Goal: Information Seeking & Learning: Learn about a topic

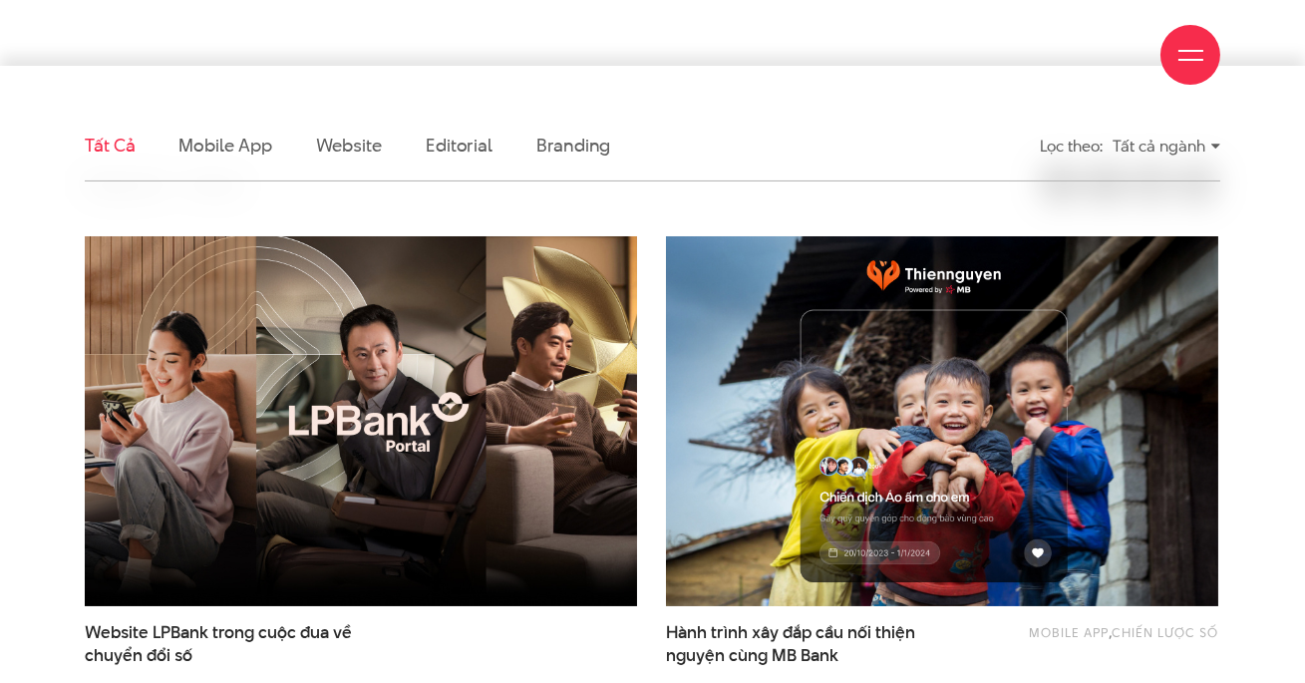
scroll to position [518, 0]
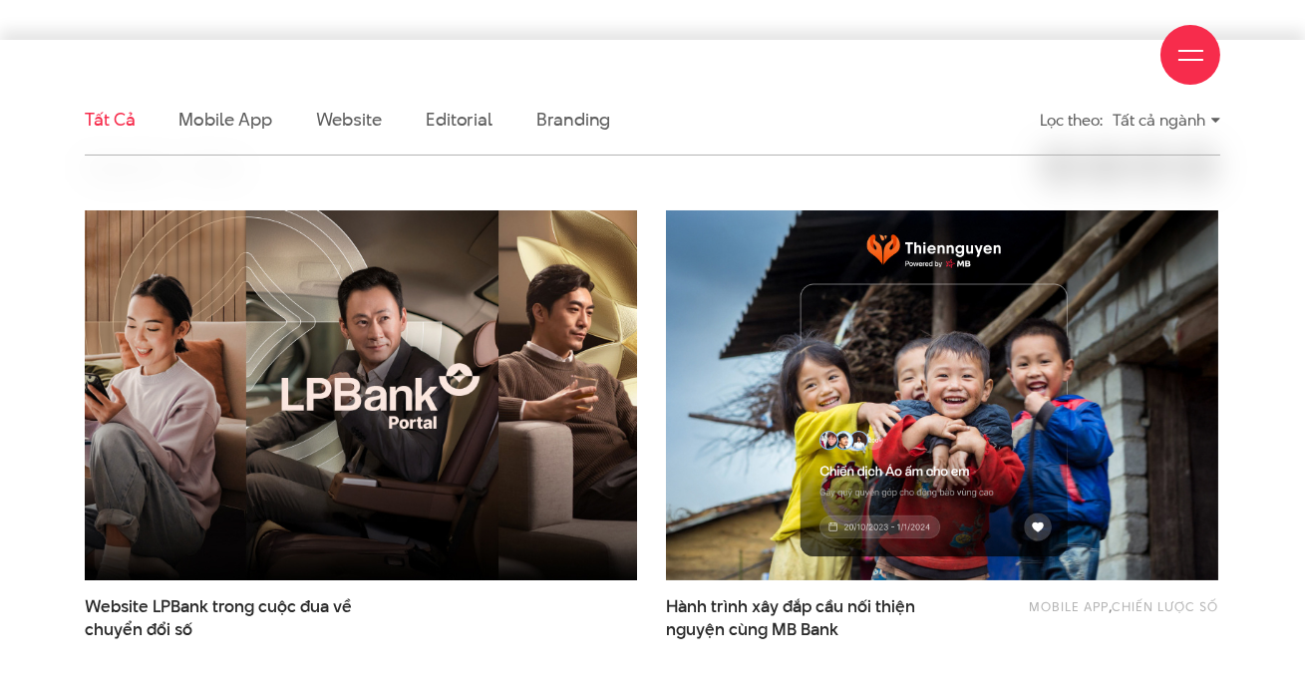
click at [462, 386] on img at bounding box center [360, 394] width 607 height 407
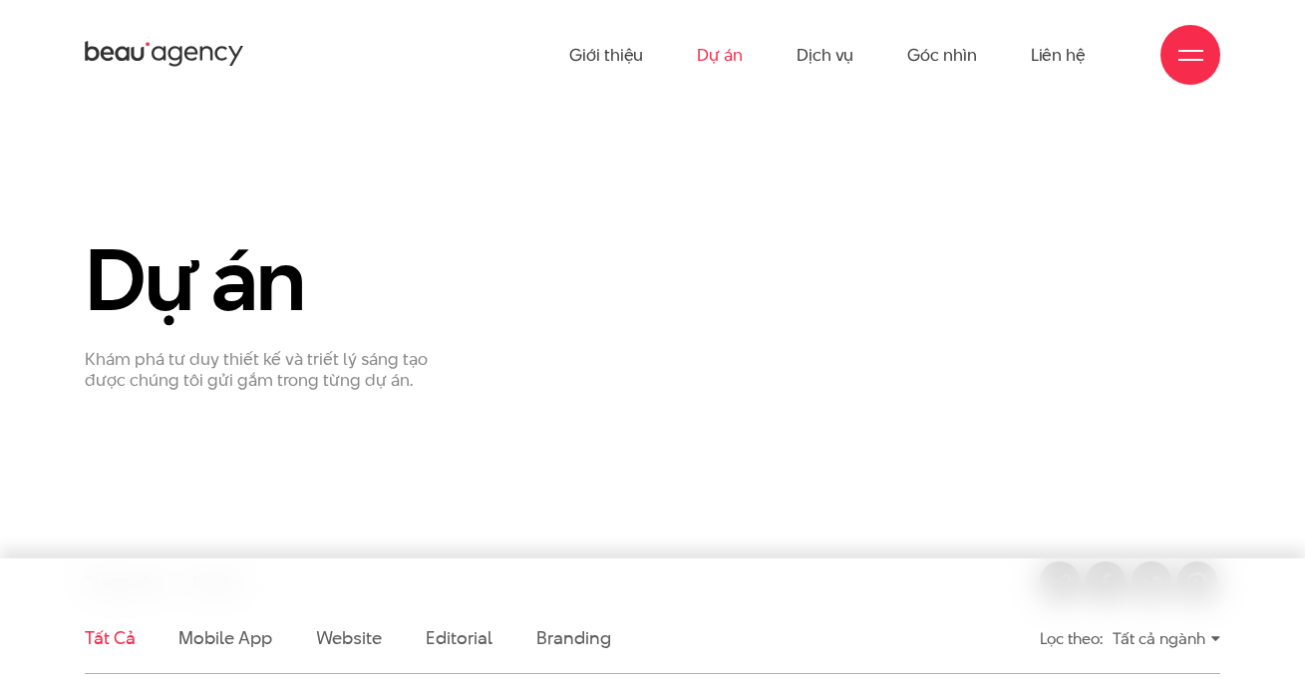
scroll to position [206, 0]
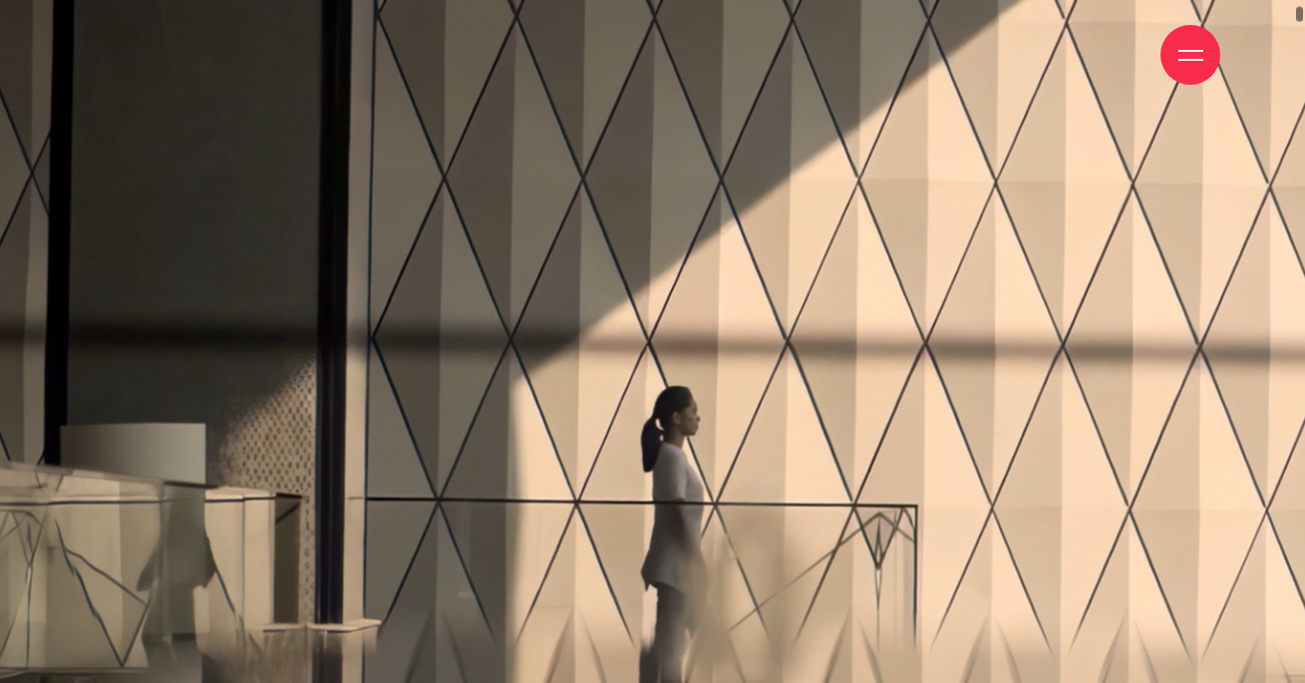
scroll to position [33, 0]
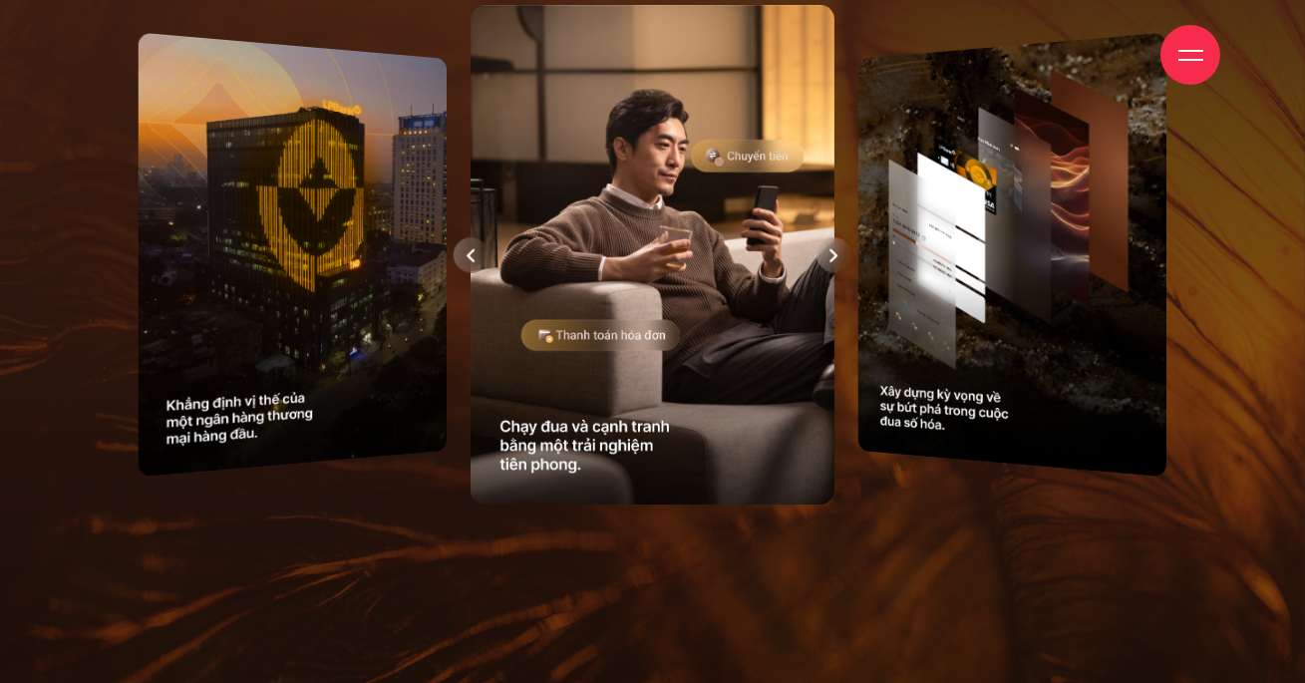
drag, startPoint x: 715, startPoint y: 291, endPoint x: 828, endPoint y: 245, distance: 121.6
click at [843, 245] on div at bounding box center [835, 255] width 36 height 36
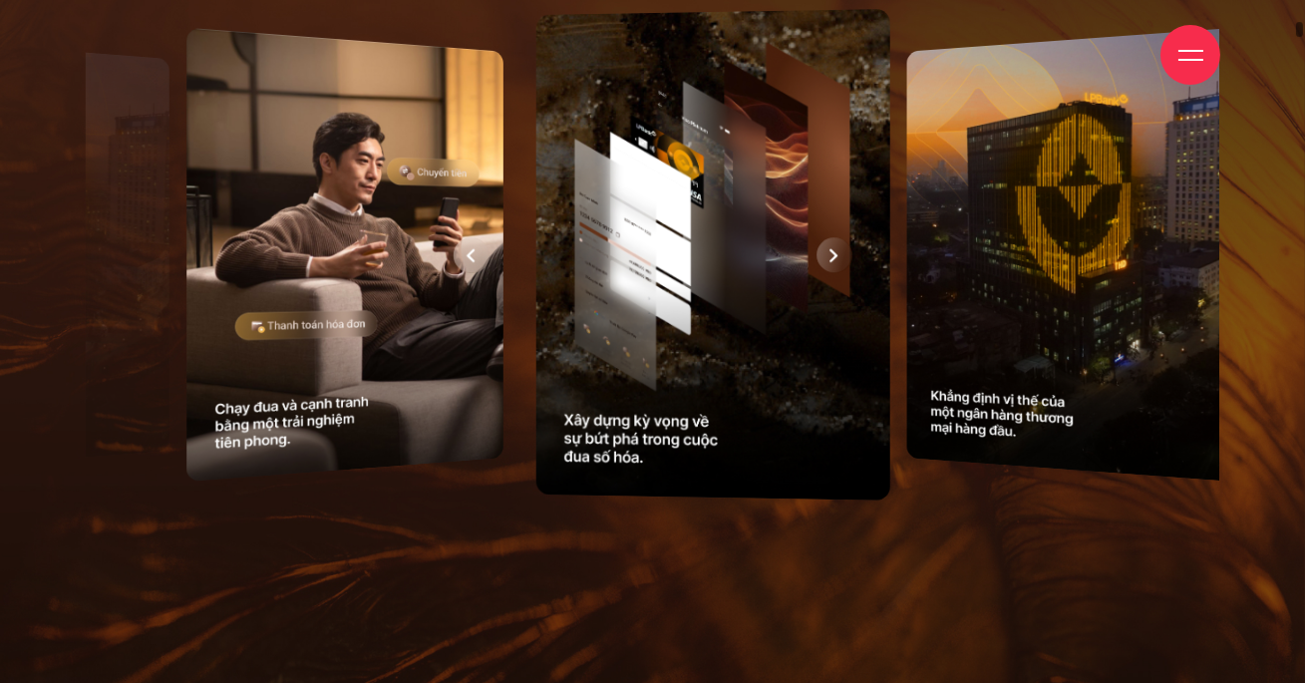
click at [837, 259] on div at bounding box center [335, 254] width 1134 height 513
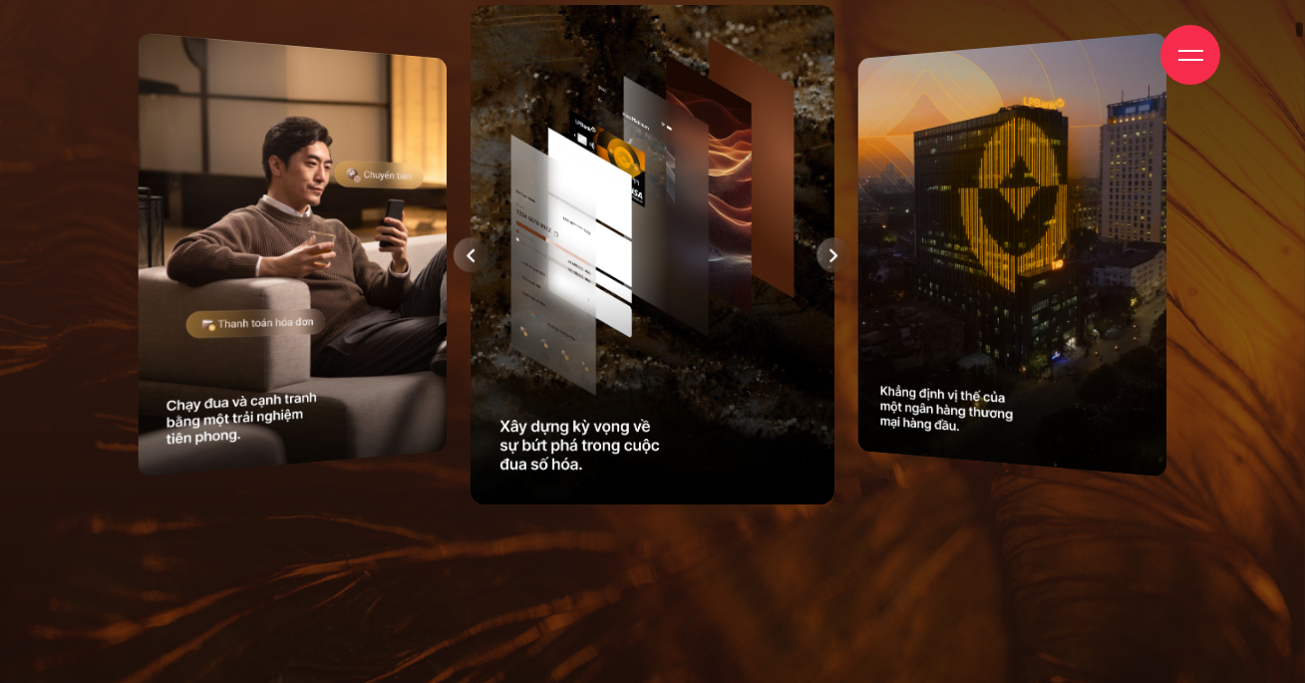
click at [837, 259] on icon at bounding box center [834, 255] width 9 height 14
